Goal: Information Seeking & Learning: Learn about a topic

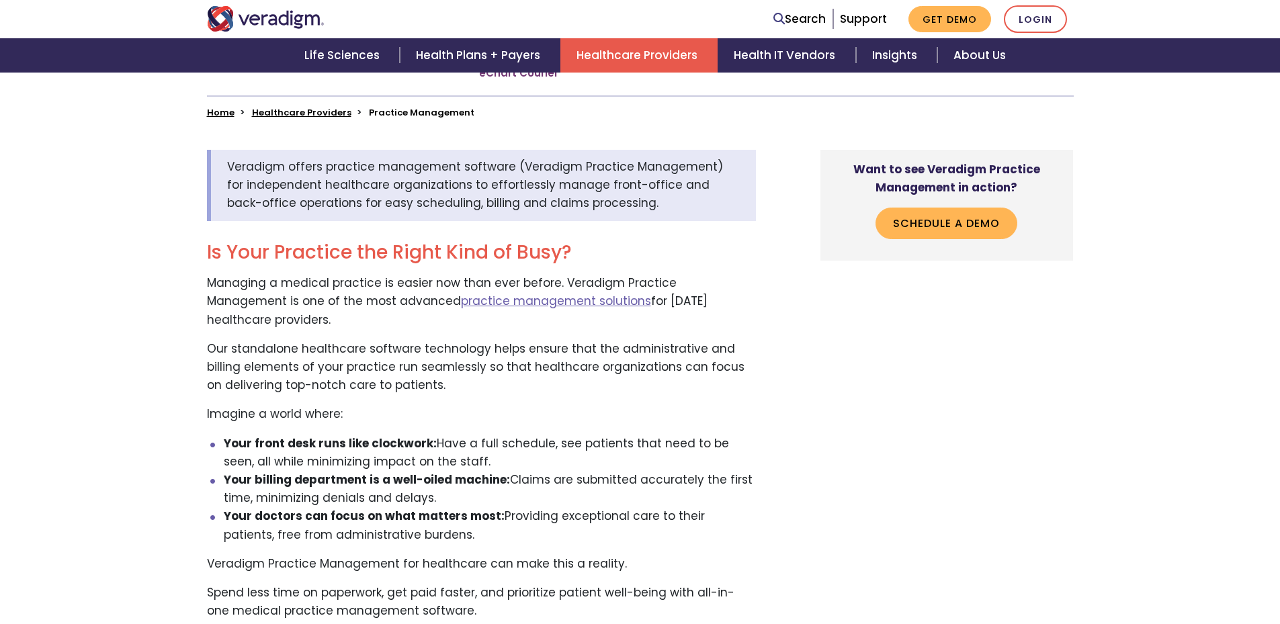
scroll to position [120, 0]
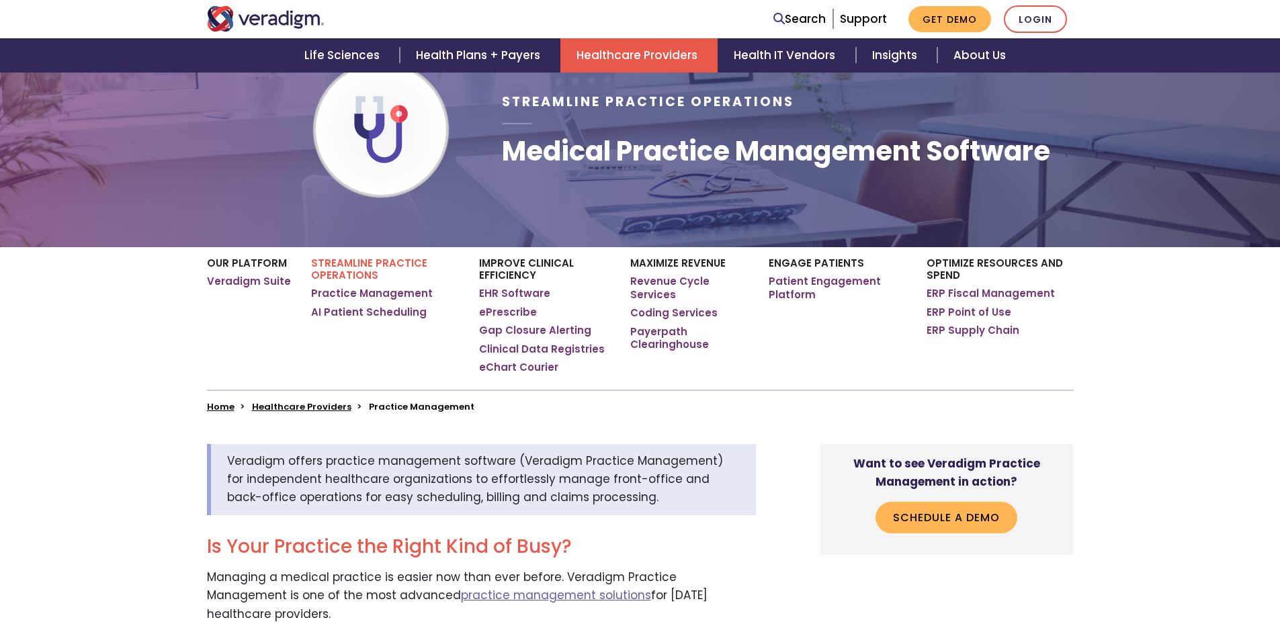
click at [507, 306] on link "ePrescribe" at bounding box center [508, 312] width 58 height 13
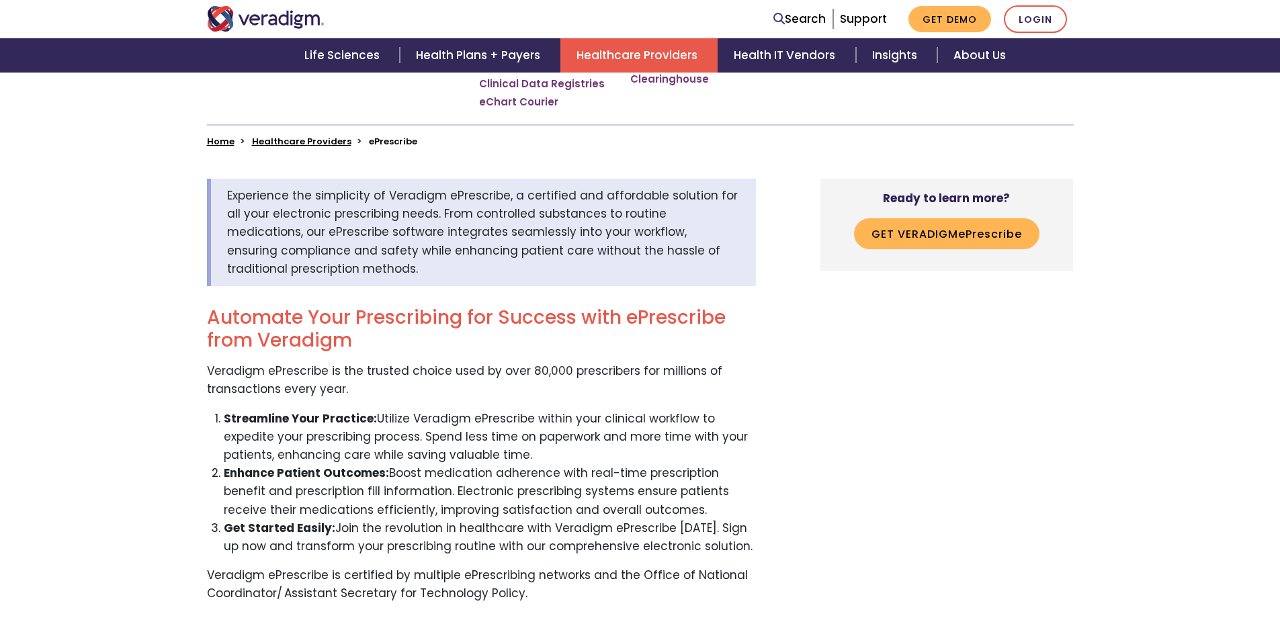
scroll to position [394, 0]
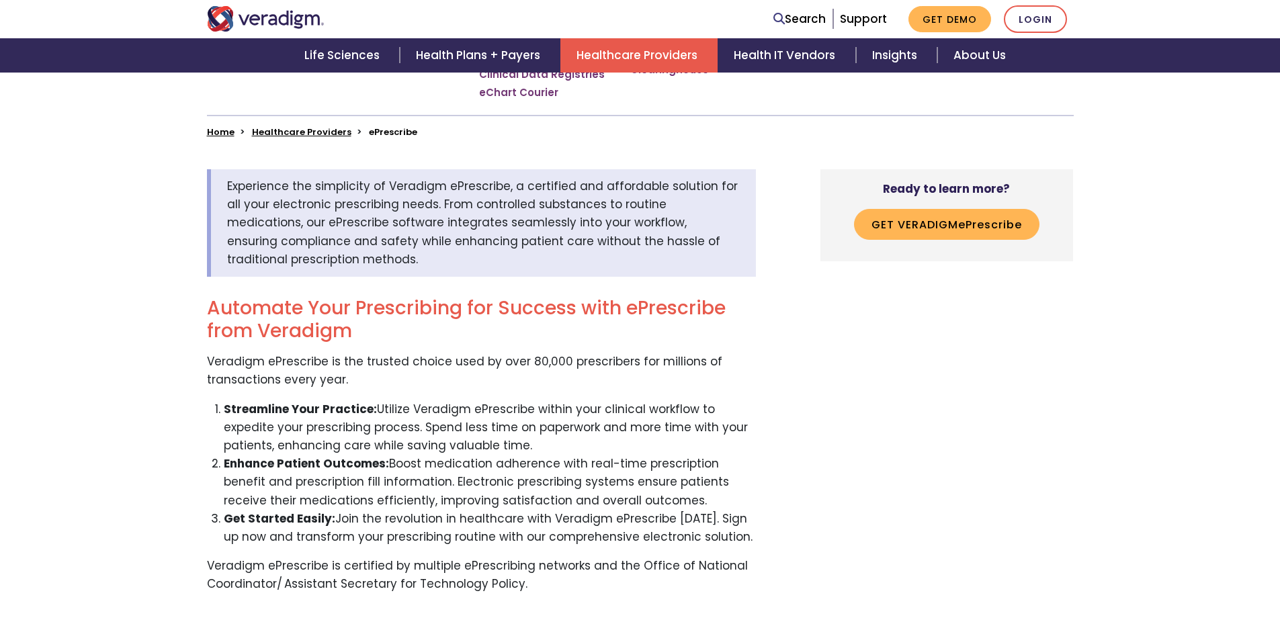
click at [225, 10] on img "Veradigm logo" at bounding box center [266, 19] width 118 height 26
